Goal: Information Seeking & Learning: Learn about a topic

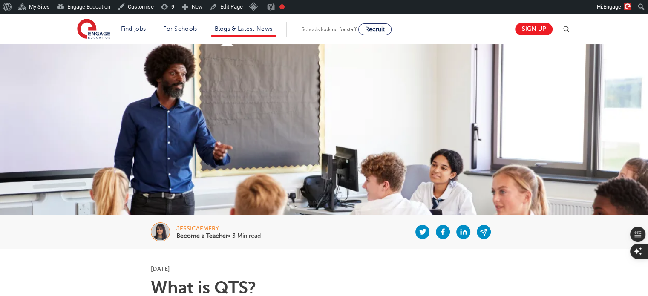
click at [255, 24] on li "Blogs & Latest News" at bounding box center [243, 29] width 65 height 14
click at [258, 26] on link "Blogs & Latest News" at bounding box center [244, 29] width 58 height 6
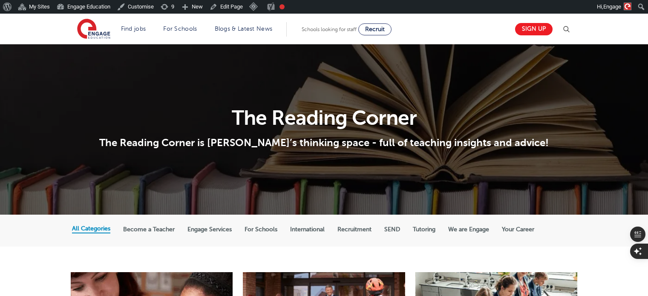
scroll to position [104, 0]
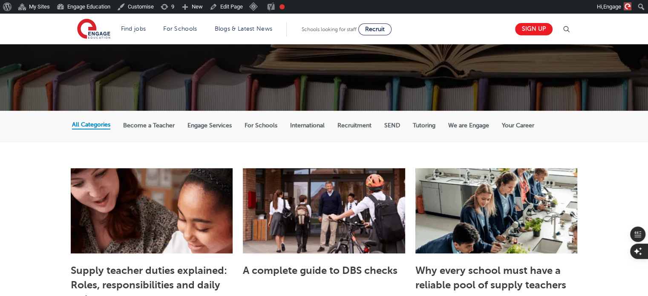
click at [305, 122] on label "International" at bounding box center [307, 126] width 35 height 8
click at [0, 0] on input "International" at bounding box center [0, 0] width 0 height 0
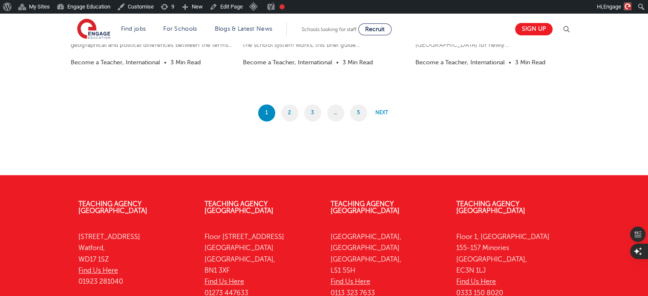
scroll to position [845, 0]
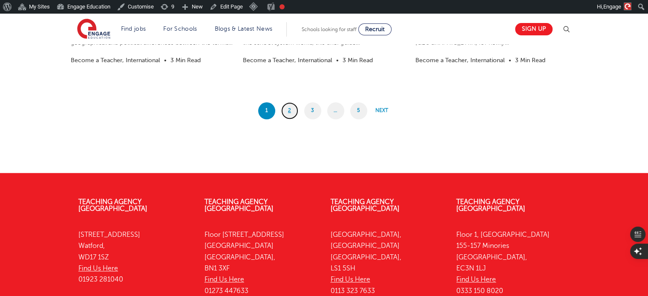
click at [290, 110] on link "2" at bounding box center [289, 110] width 17 height 17
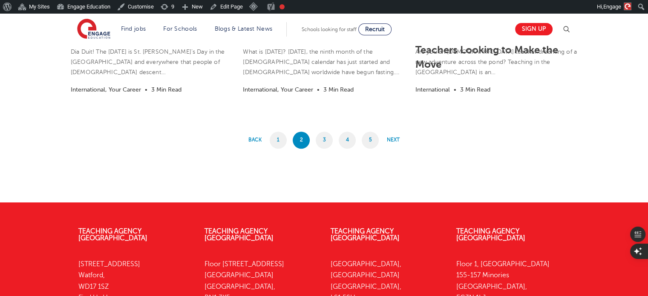
scroll to position [781, 0]
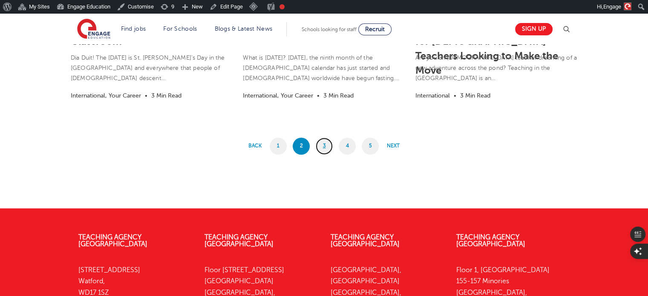
click at [331, 142] on link "3" at bounding box center [324, 146] width 17 height 17
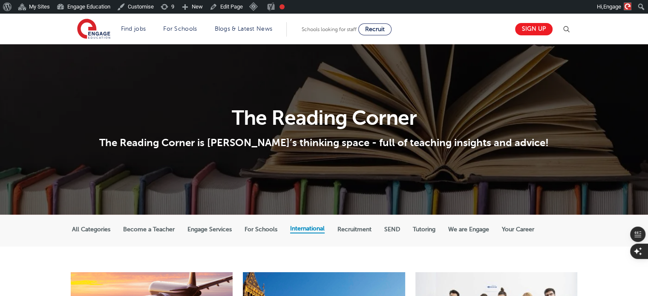
click at [569, 27] on img at bounding box center [566, 29] width 10 height 10
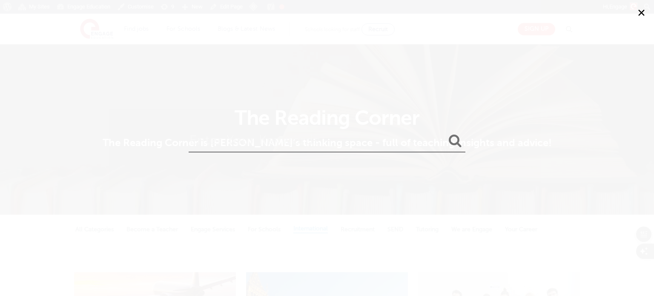
click at [365, 149] on input "search" at bounding box center [327, 139] width 277 height 28
type input "NZ"
click at [445, 133] on button "submit" at bounding box center [455, 141] width 20 height 16
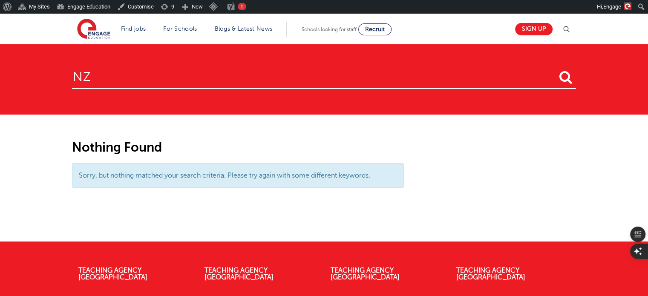
click at [375, 85] on input "NZ" at bounding box center [324, 75] width 504 height 28
type input "new zealand"
click at [556, 70] on button "submit" at bounding box center [566, 78] width 20 height 16
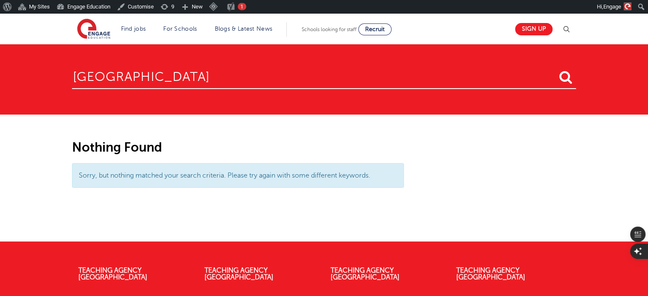
click at [556, 70] on button "submit" at bounding box center [566, 78] width 20 height 16
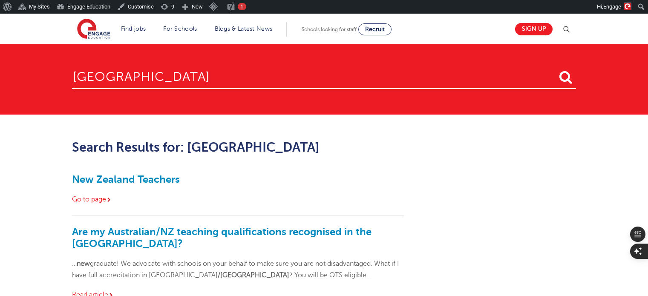
scroll to position [97, 0]
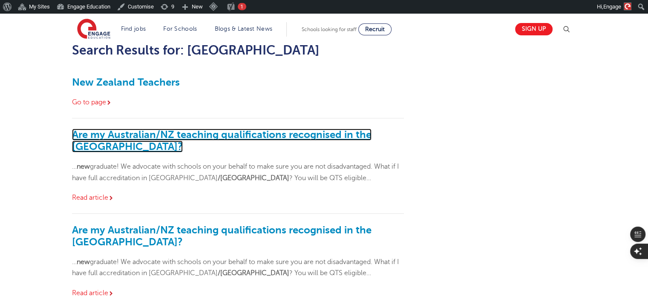
click at [208, 136] on link "Are my Australian/NZ teaching qualifications recognised in the [GEOGRAPHIC_DATA…" at bounding box center [222, 141] width 300 height 24
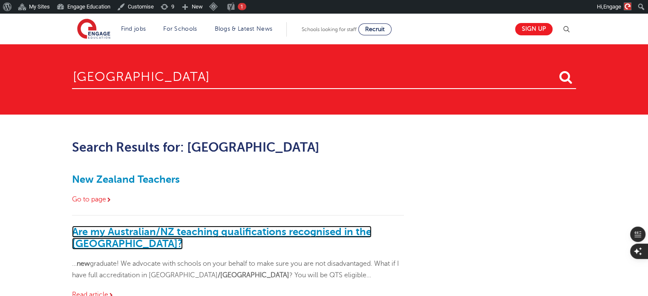
scroll to position [0, 0]
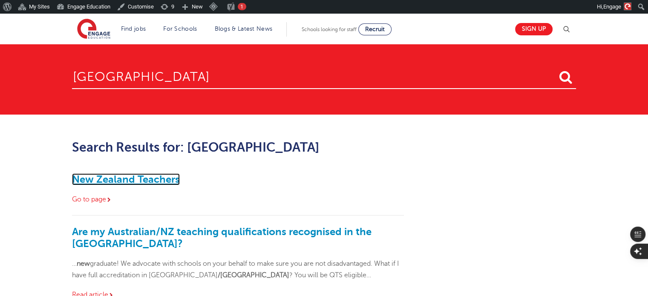
click at [153, 175] on link "New Zealand Teachers" at bounding box center [126, 179] width 108 height 12
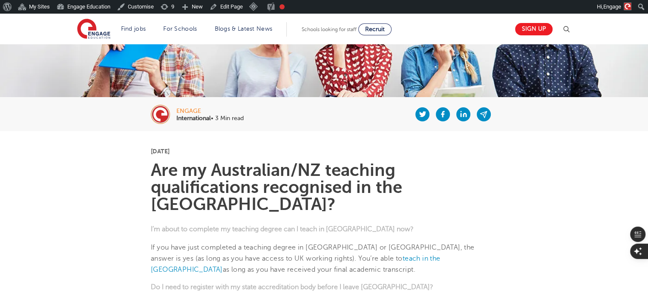
scroll to position [138, 0]
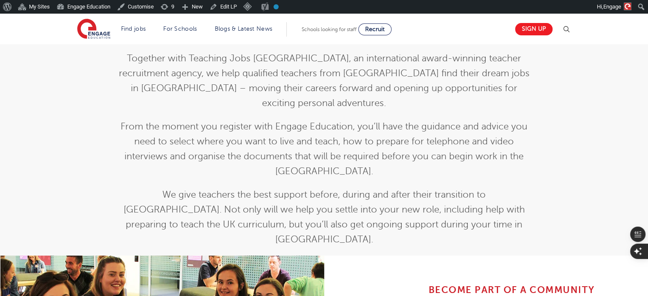
scroll to position [358, 0]
